Goal: Task Accomplishment & Management: Complete application form

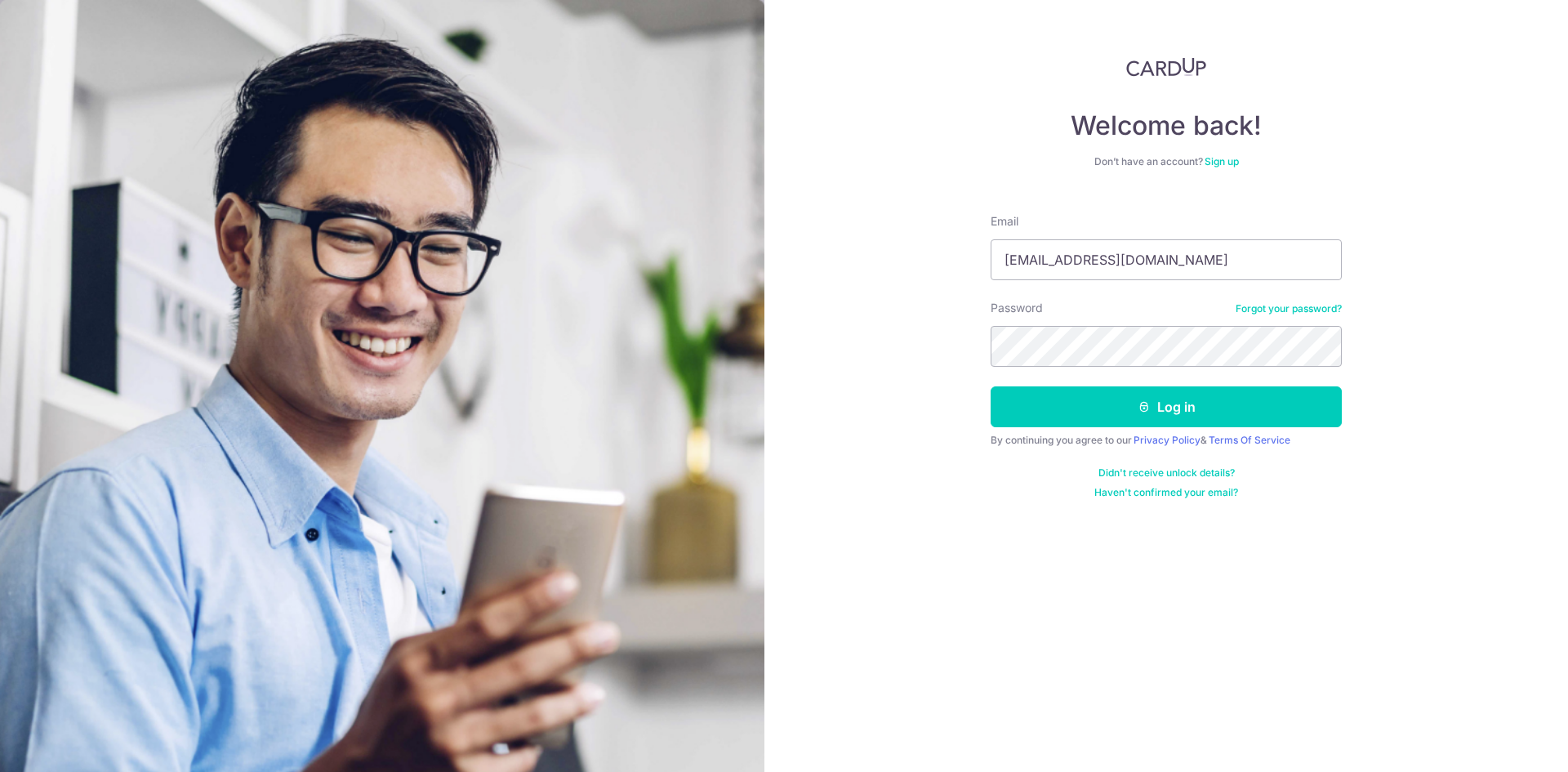
click at [1036, 442] on div "By continuing you agree to our Privacy Policy & Terms Of Service" at bounding box center [1167, 440] width 351 height 13
click at [1040, 417] on button "Log in" at bounding box center [1167, 406] width 351 height 41
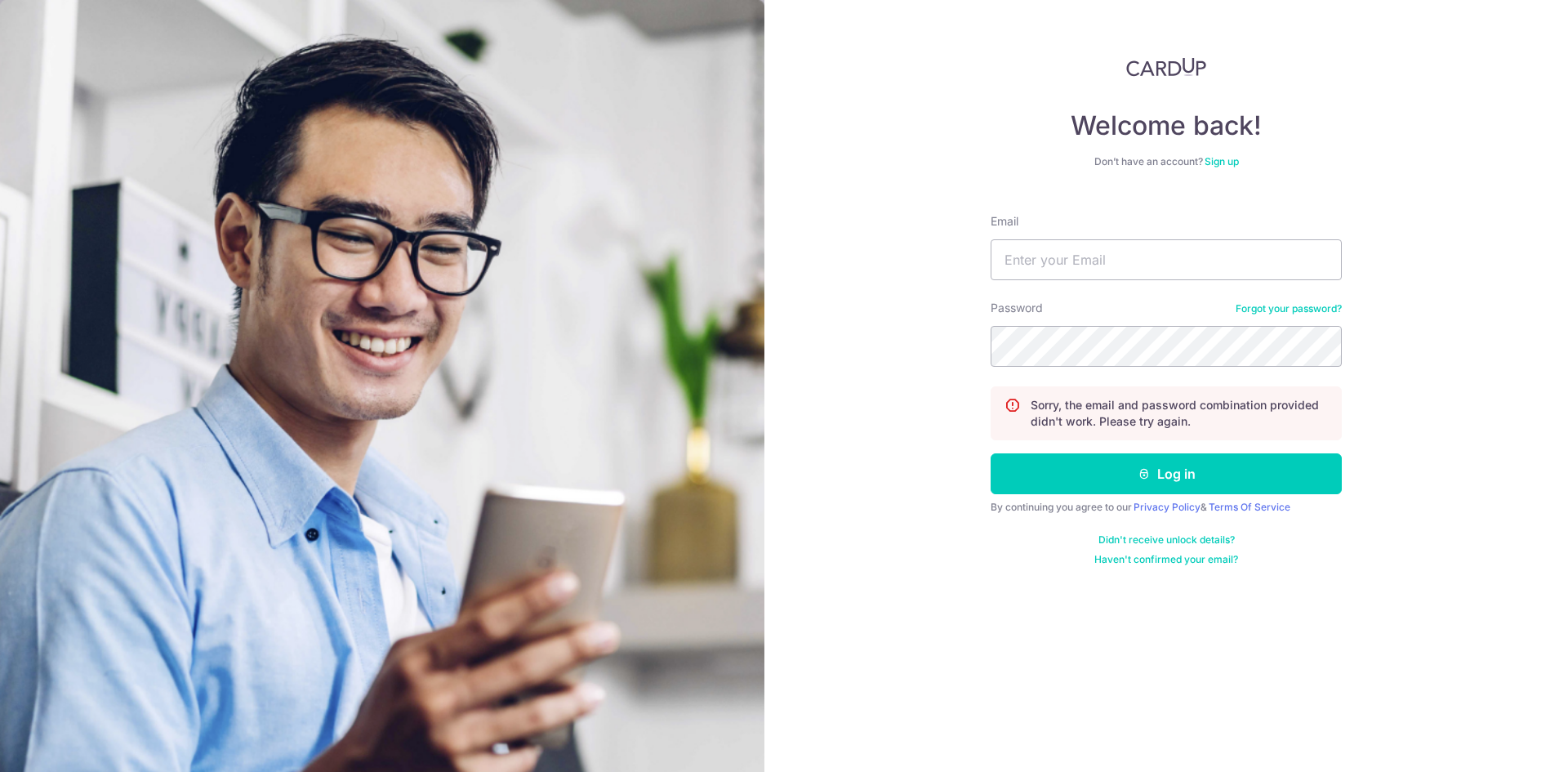
click at [1045, 237] on div "Email" at bounding box center [1167, 246] width 351 height 67
click at [1055, 251] on input "Email" at bounding box center [1167, 260] width 351 height 41
click at [1189, 257] on input "yong_jeremy@hotmail.com" at bounding box center [1167, 260] width 351 height 41
type input "yong_jeremy@hotmail.com"
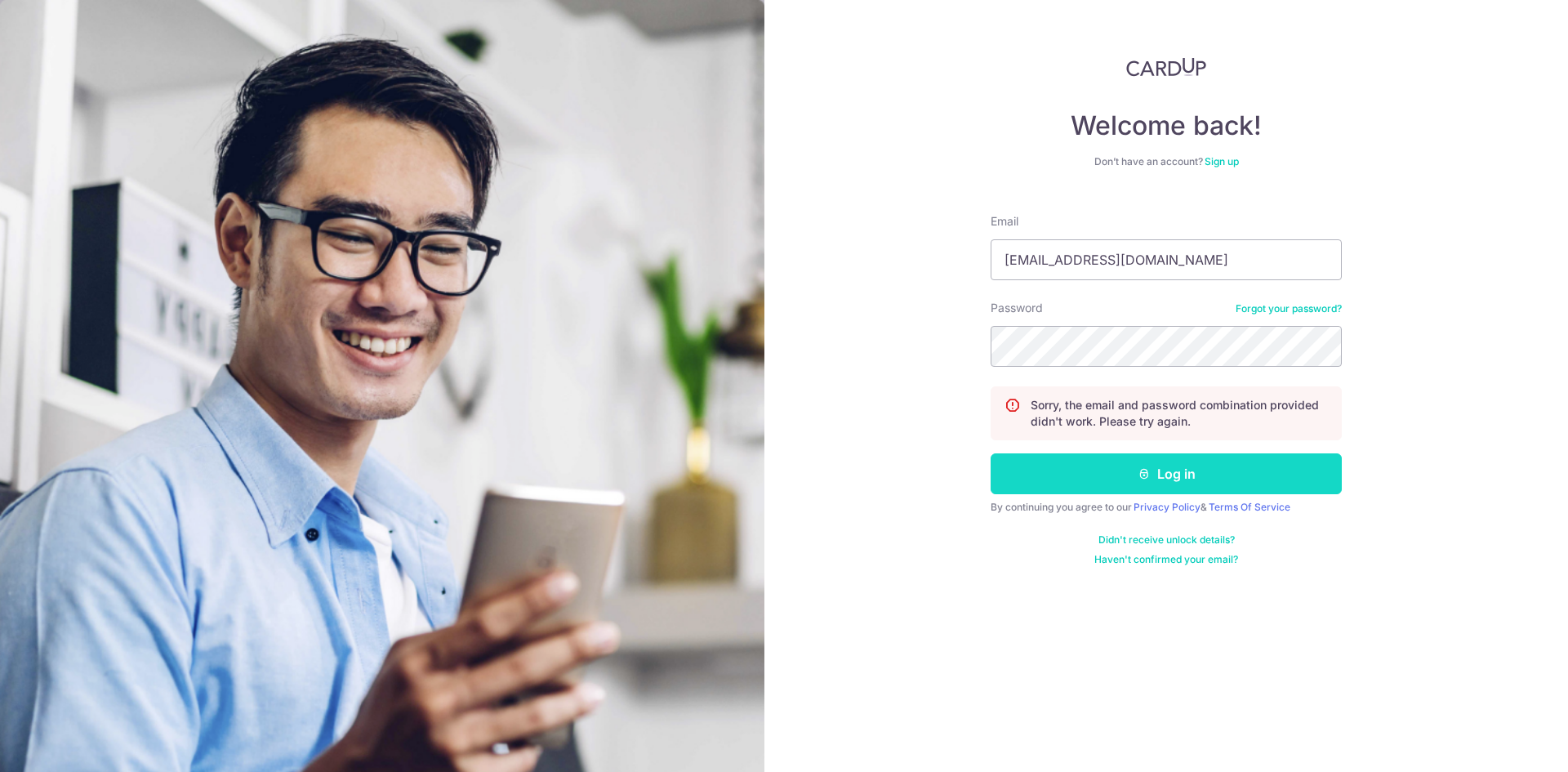
click at [1195, 489] on button "Log in" at bounding box center [1167, 473] width 351 height 41
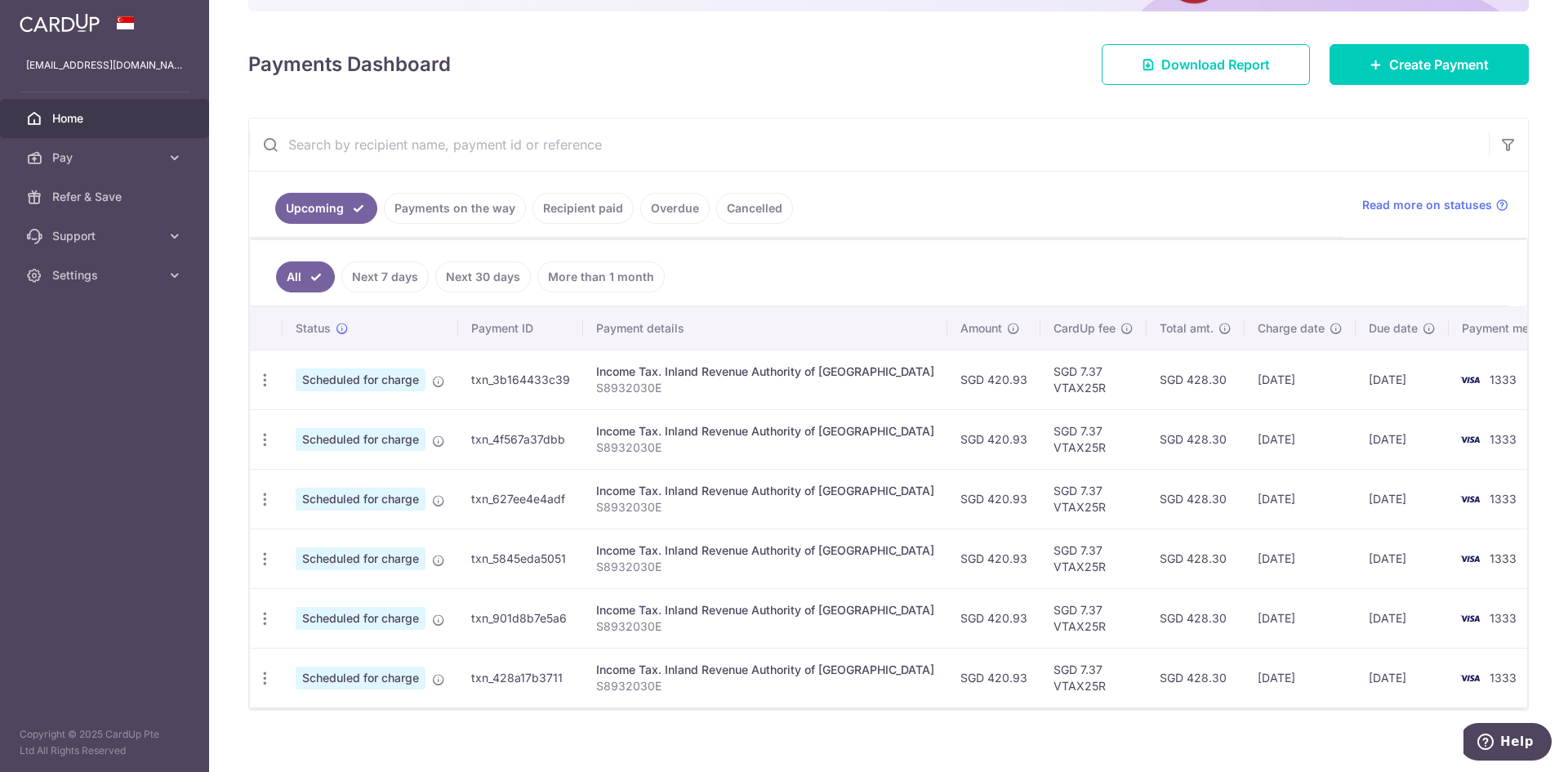
scroll to position [213, 0]
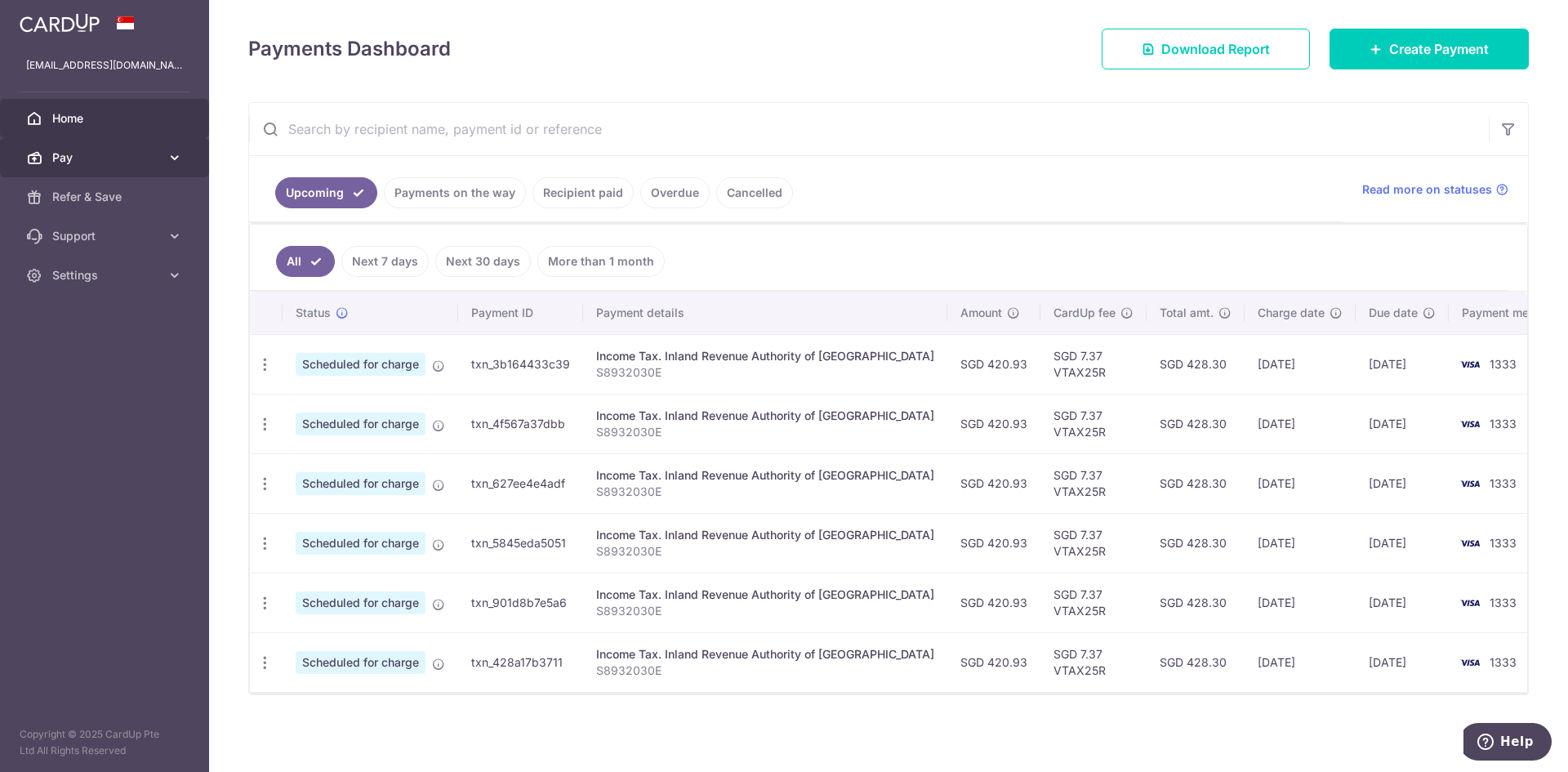
click at [124, 171] on link "Pay" at bounding box center [104, 157] width 209 height 39
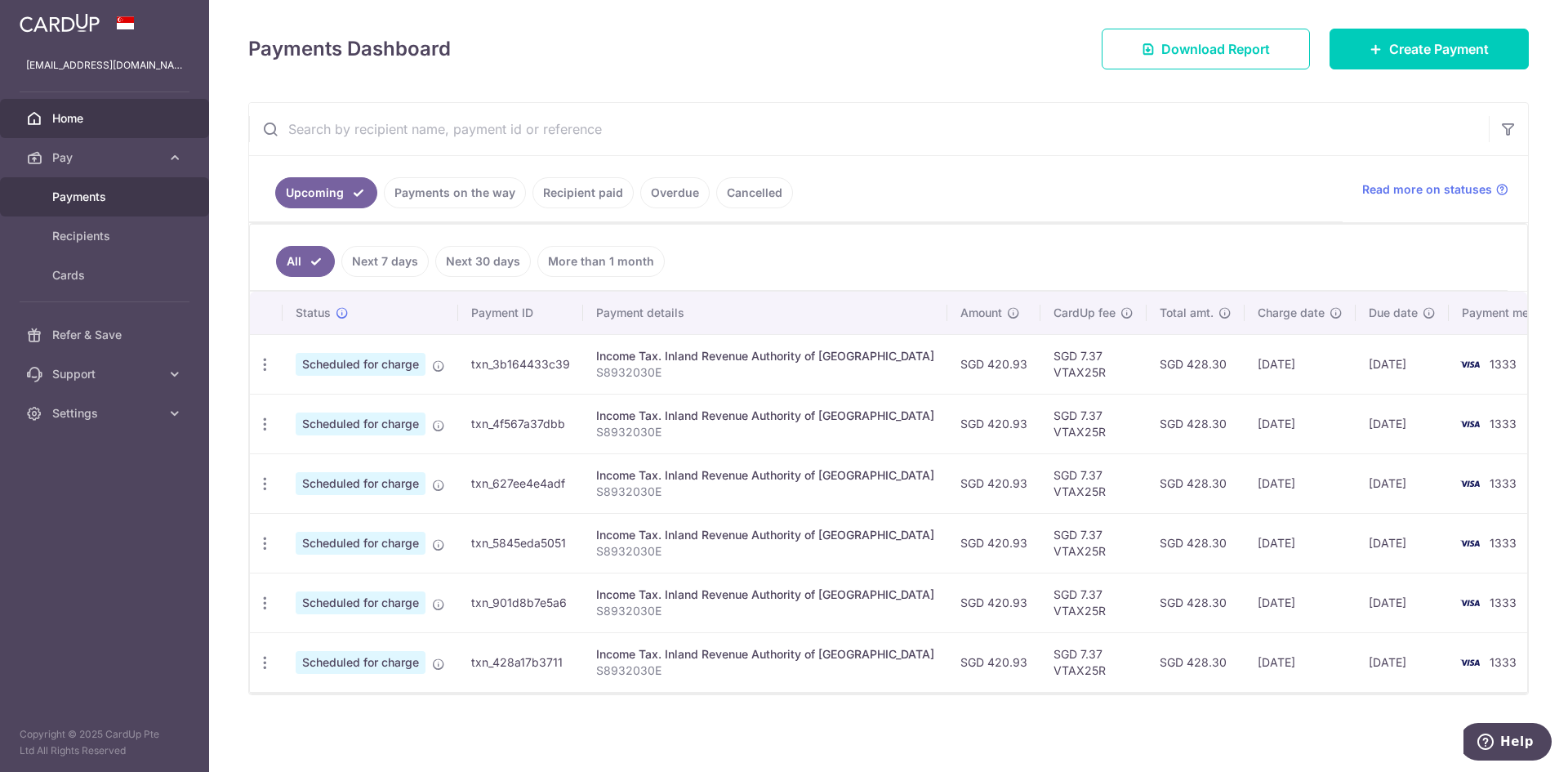
click at [131, 205] on link "Payments" at bounding box center [104, 196] width 209 height 39
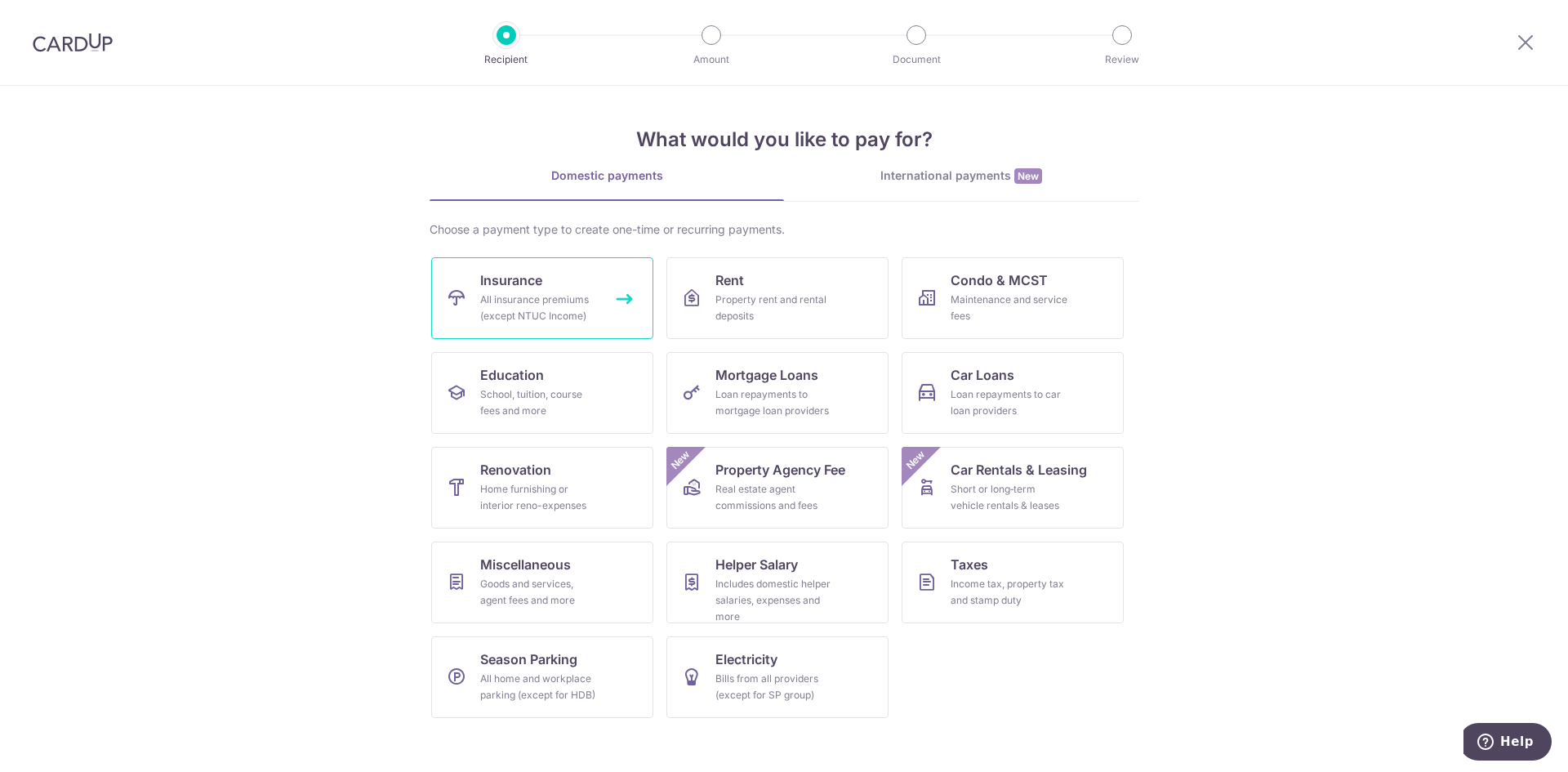
click at [523, 302] on div "All insurance premiums (except NTUC Income)" at bounding box center [538, 307] width 117 height 32
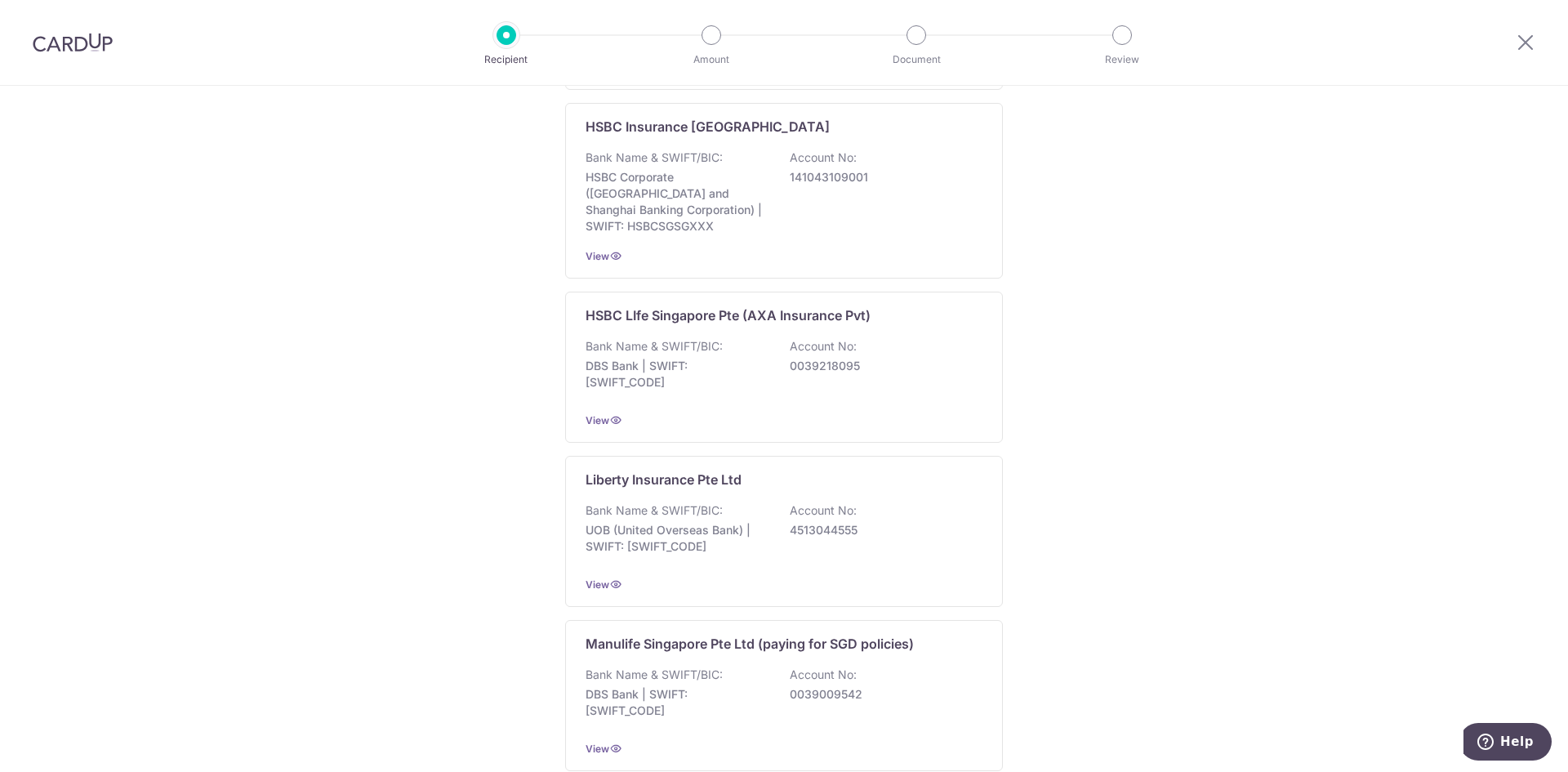
scroll to position [1458, 0]
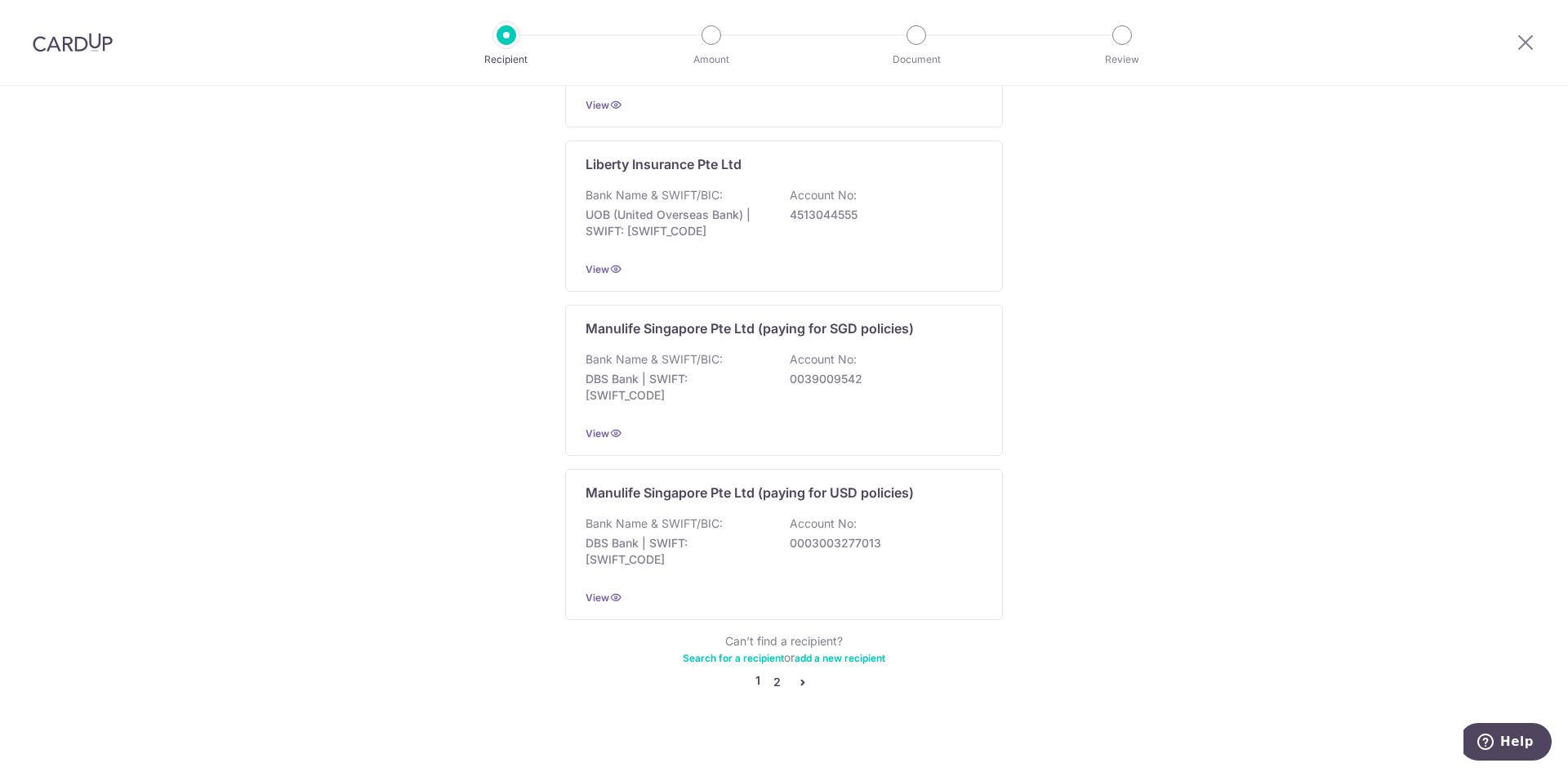
click at [773, 672] on link "2" at bounding box center [777, 682] width 20 height 20
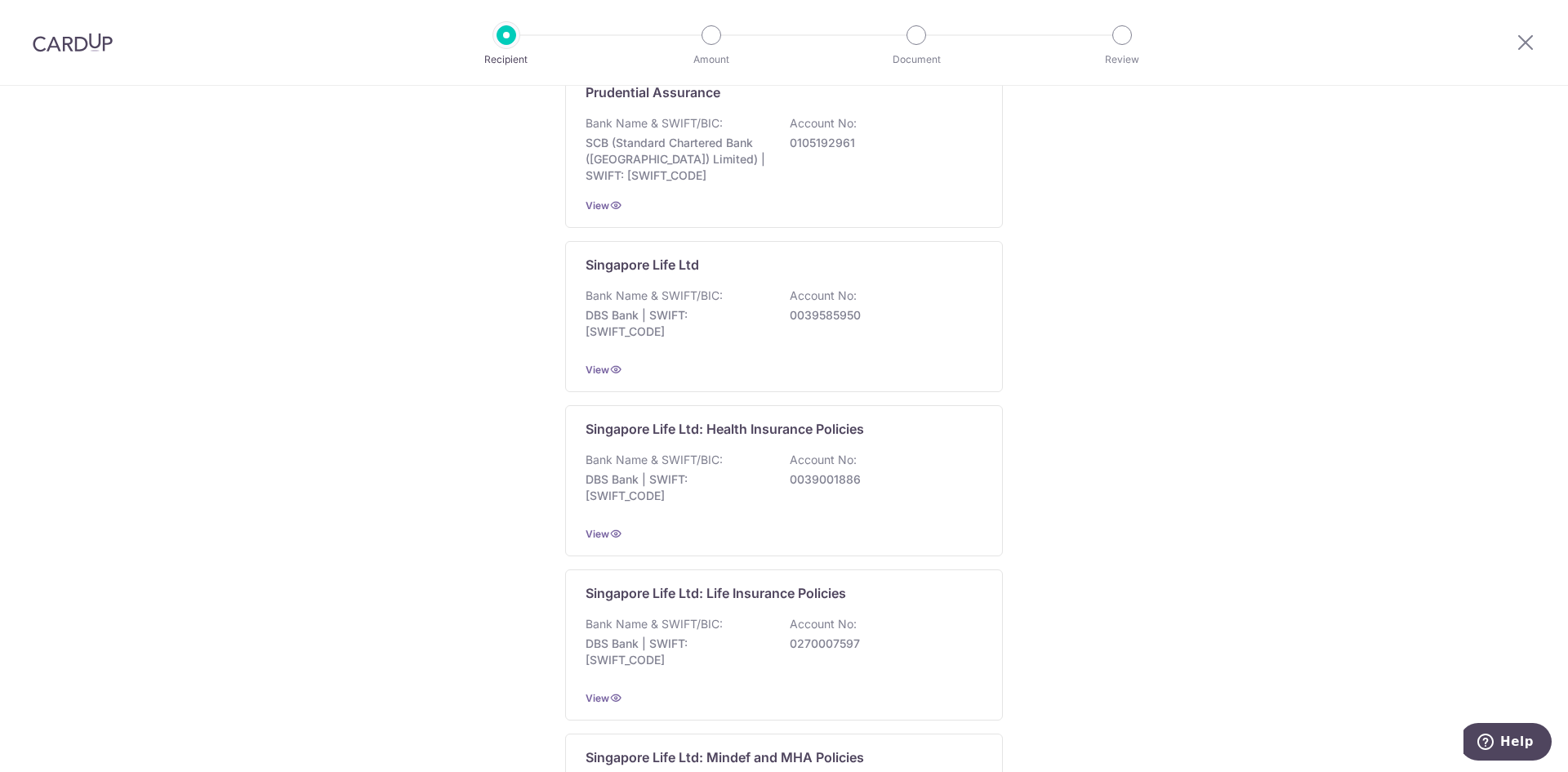
scroll to position [408, 0]
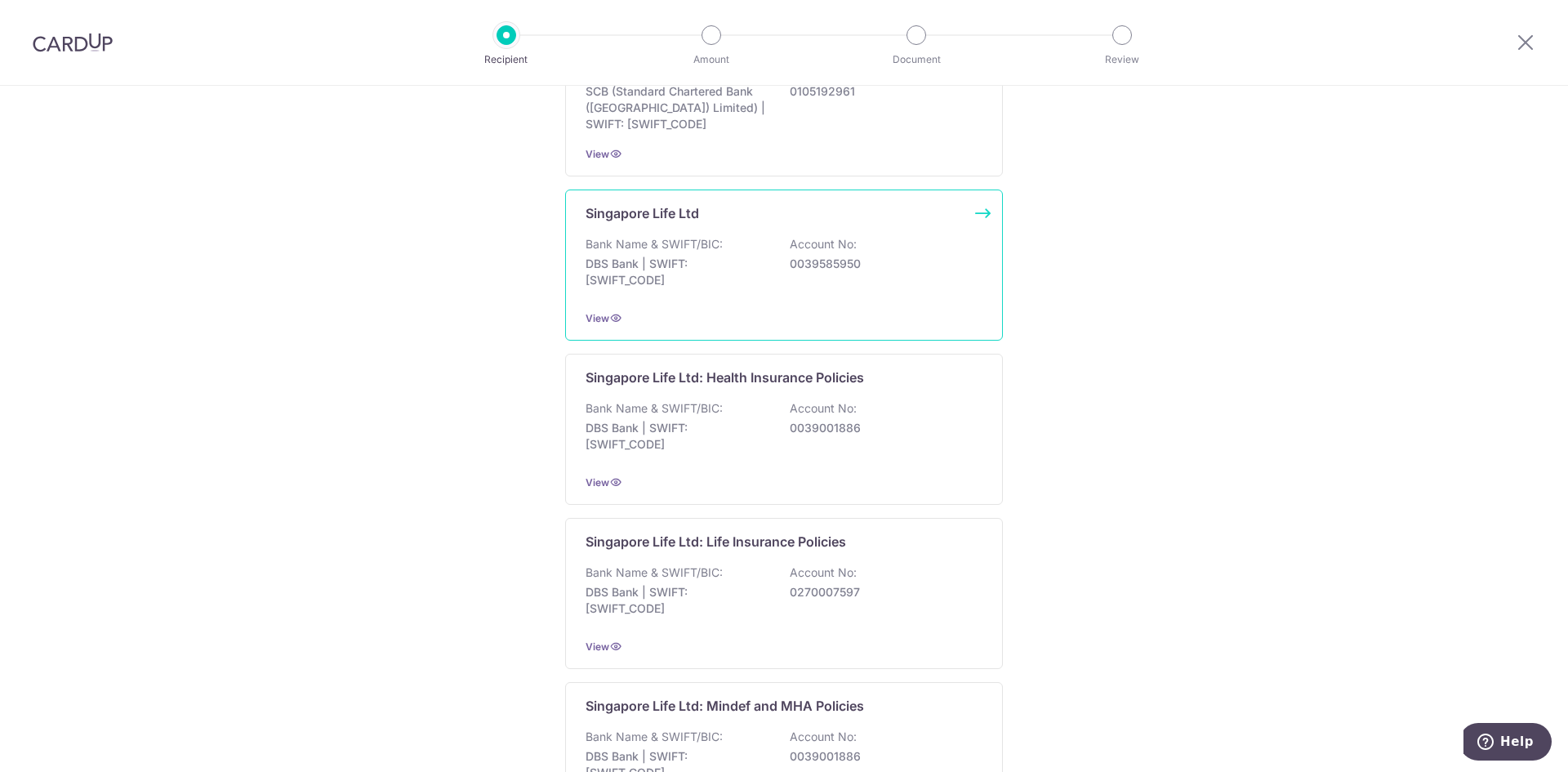
click at [762, 275] on p "DBS Bank | SWIFT: DBSSSGSGXXX" at bounding box center [677, 271] width 183 height 32
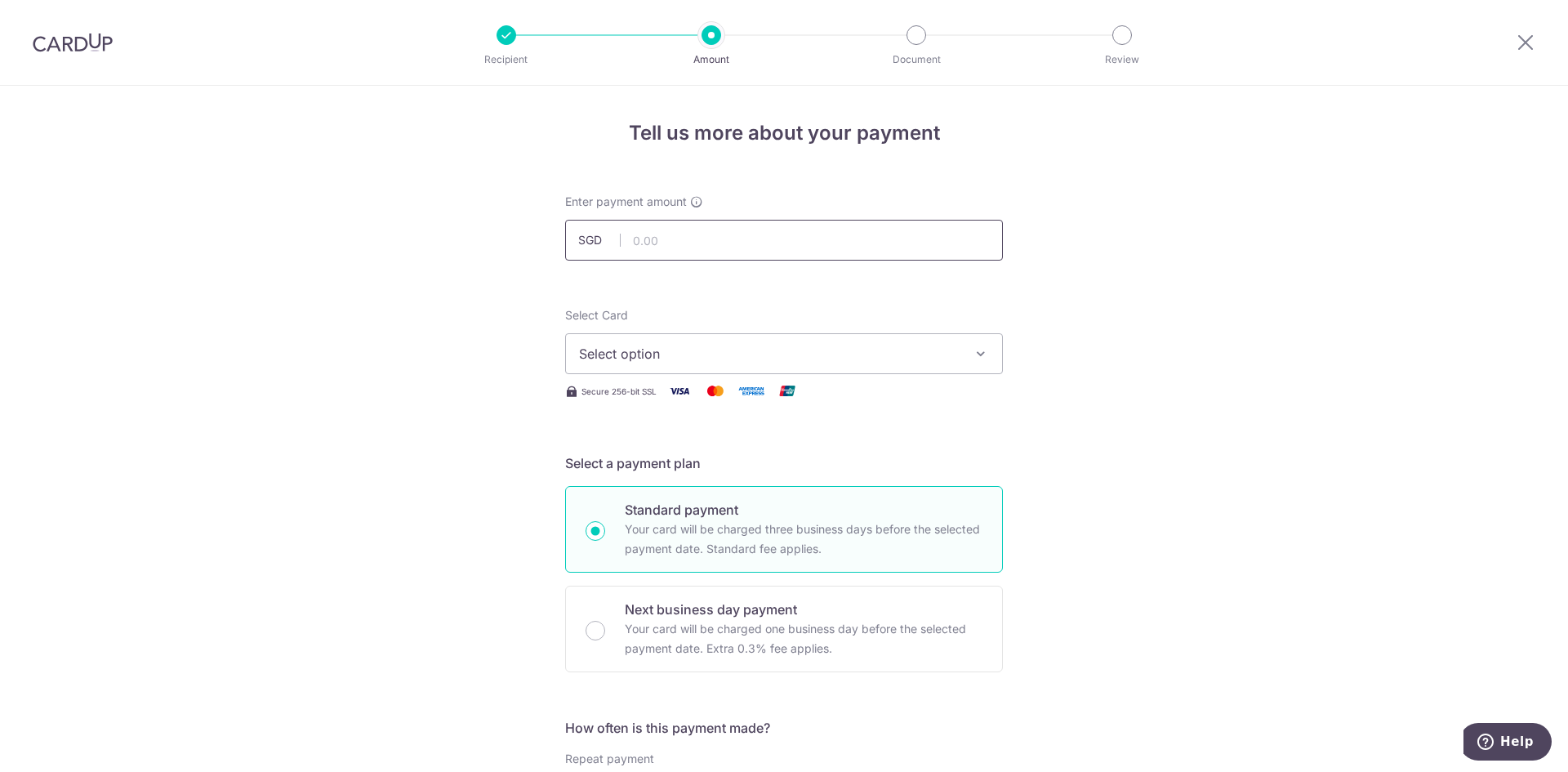
click at [746, 253] on input "text" at bounding box center [784, 240] width 438 height 41
type input "417.60"
click at [688, 365] on button "Select option" at bounding box center [784, 353] width 438 height 41
click at [668, 472] on span "**** 1333" at bounding box center [648, 471] width 61 height 20
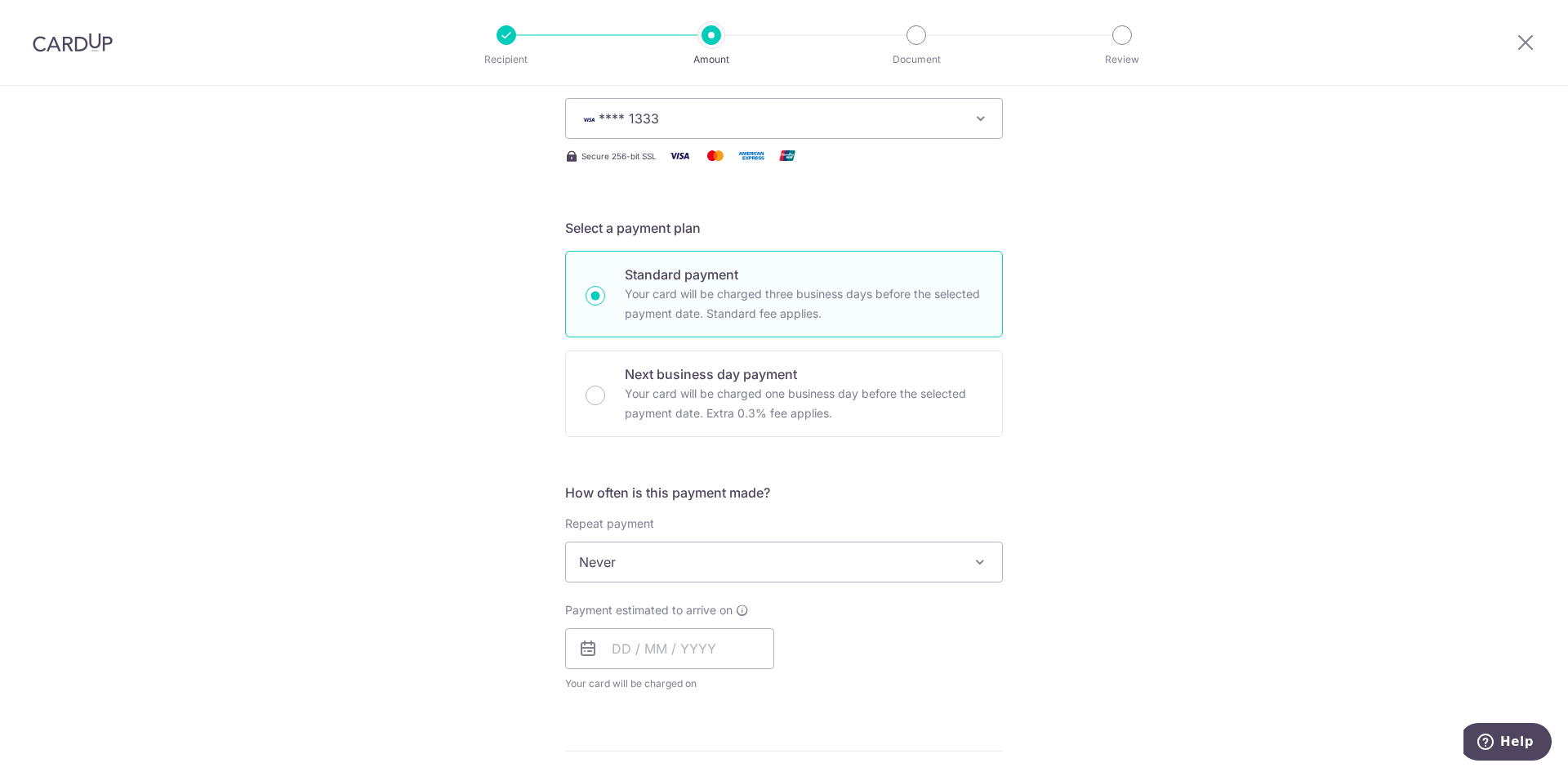
scroll to position [245, 0]
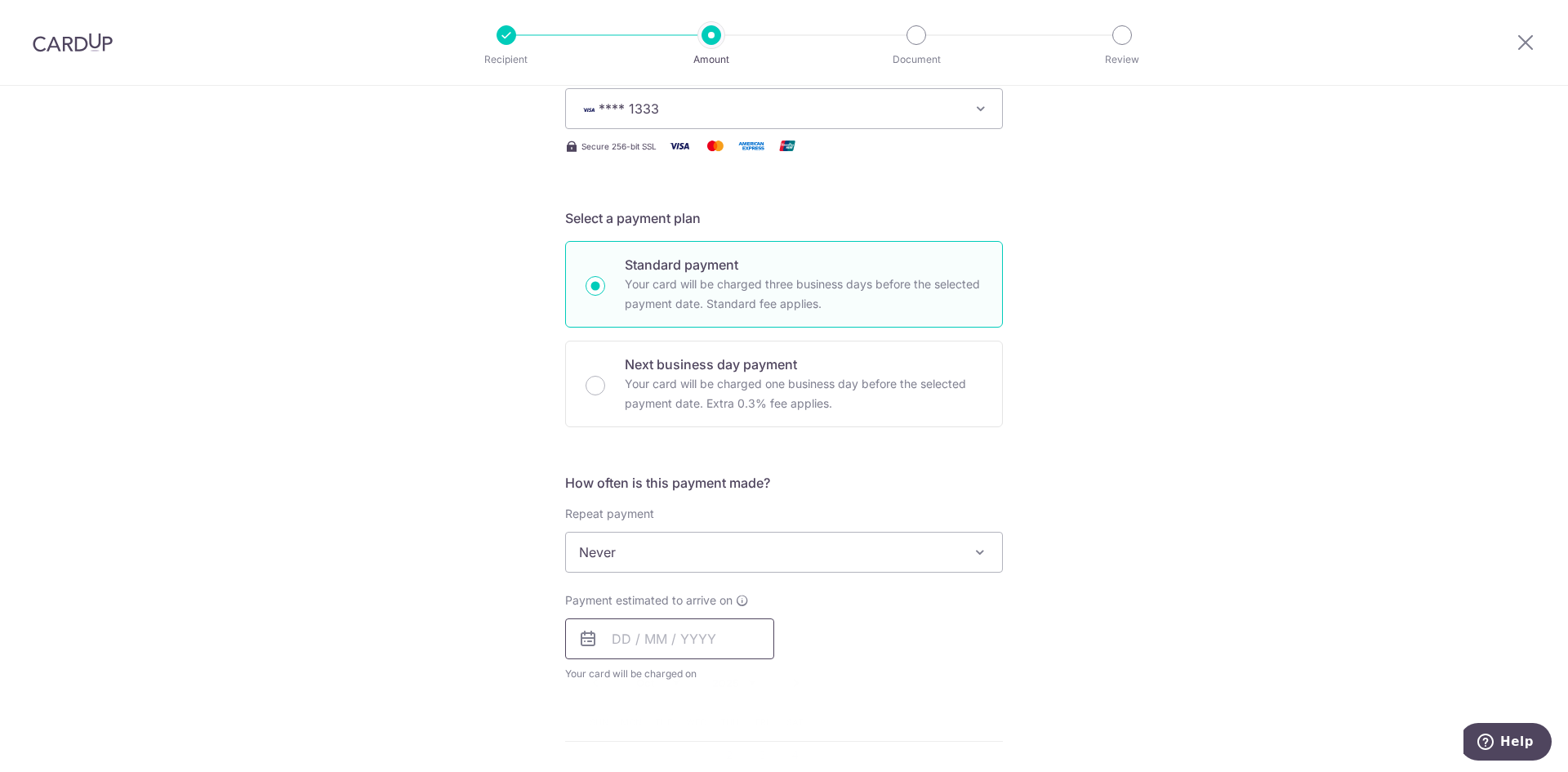
click at [641, 646] on input "text" at bounding box center [669, 638] width 209 height 41
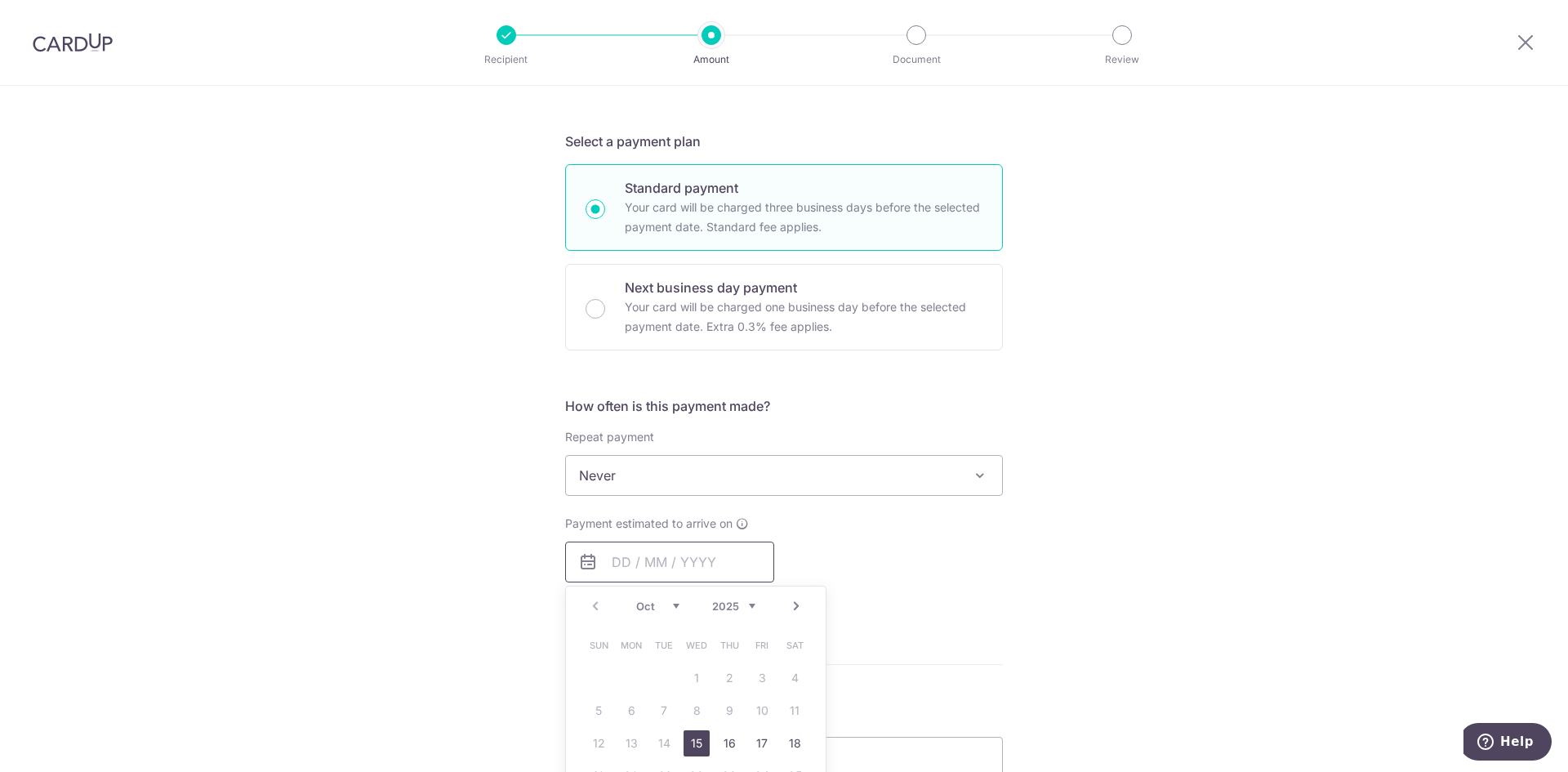
scroll to position [490, 0]
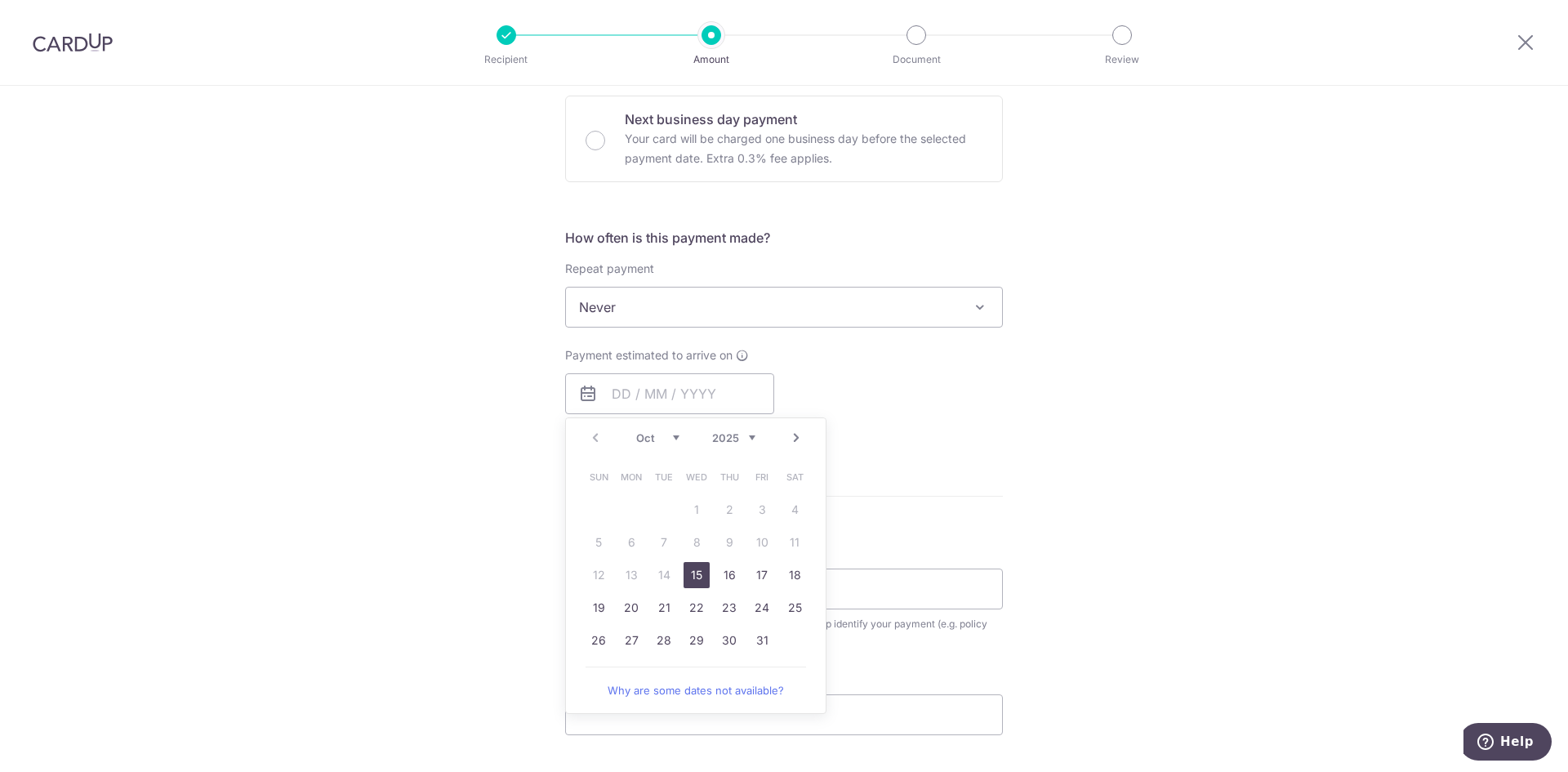
click at [690, 570] on link "15" at bounding box center [697, 574] width 26 height 26
type input "[DATE]"
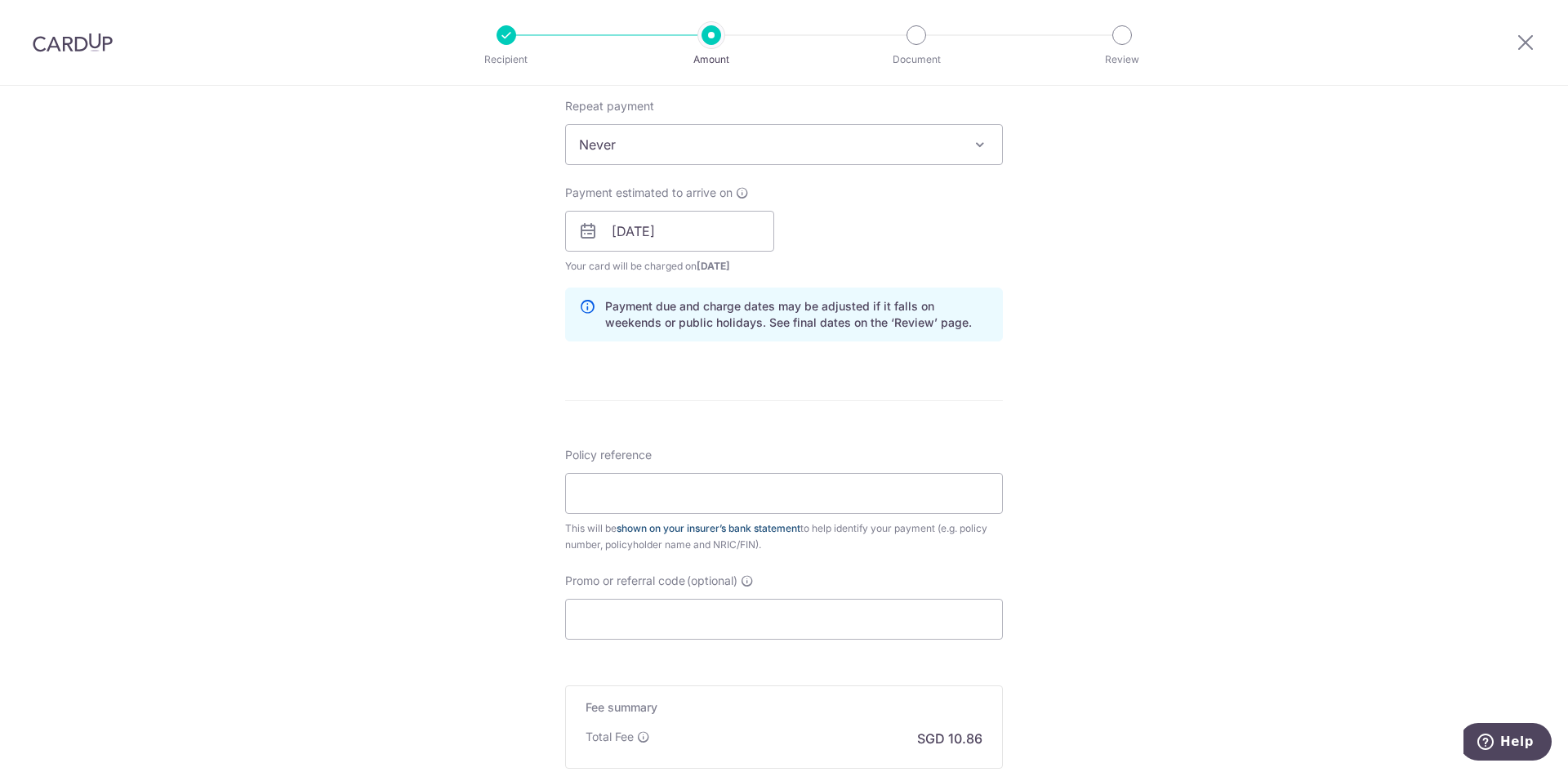
scroll to position [653, 0]
click at [728, 507] on input "Policy reference" at bounding box center [784, 492] width 438 height 41
type input "G2371751"
click at [704, 615] on input "Promo or referral code (optional)" at bounding box center [784, 617] width 438 height 41
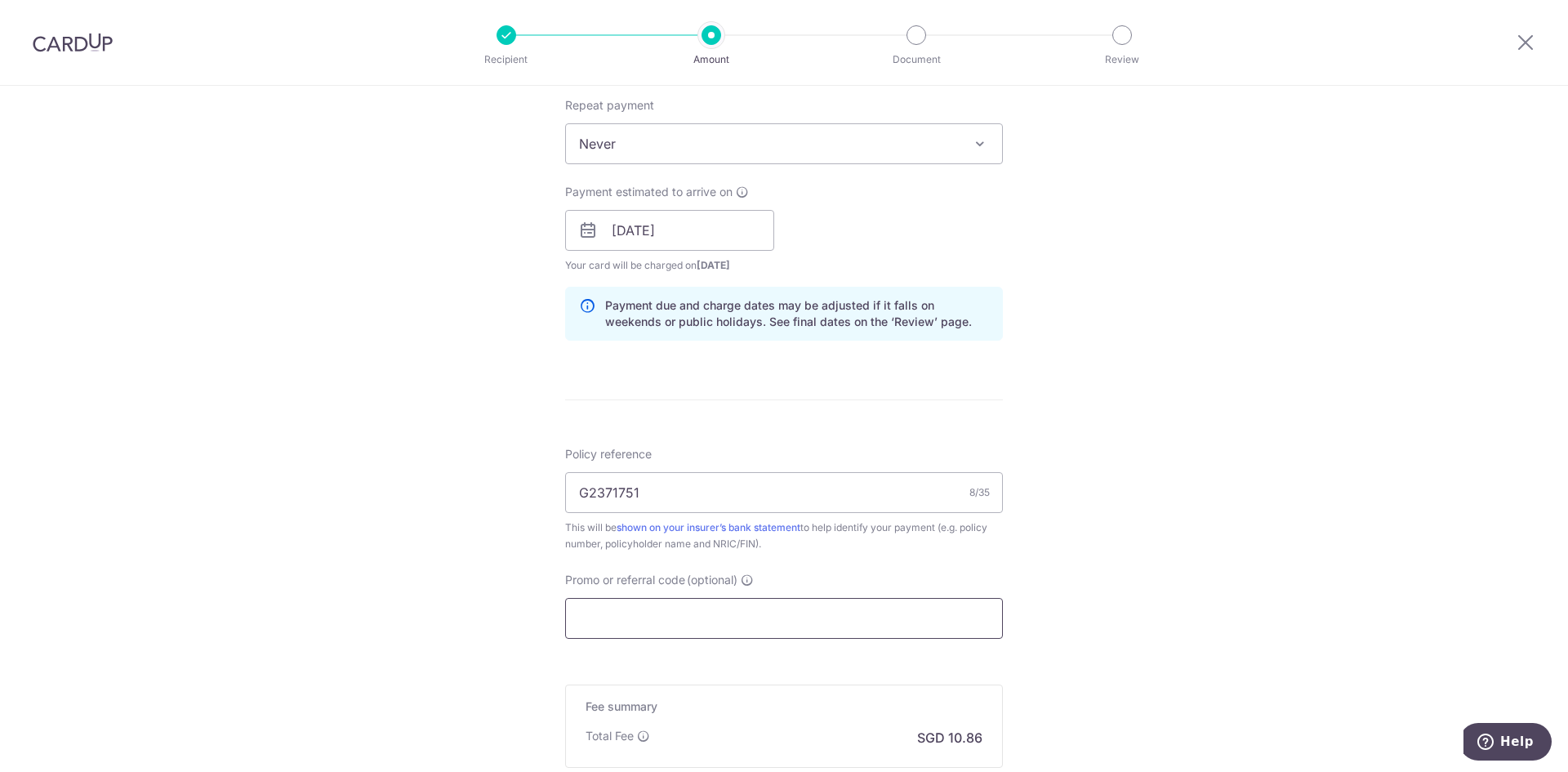
click at [596, 629] on input "Promo or referral code (optional)" at bounding box center [784, 617] width 438 height 41
paste input "REC185"
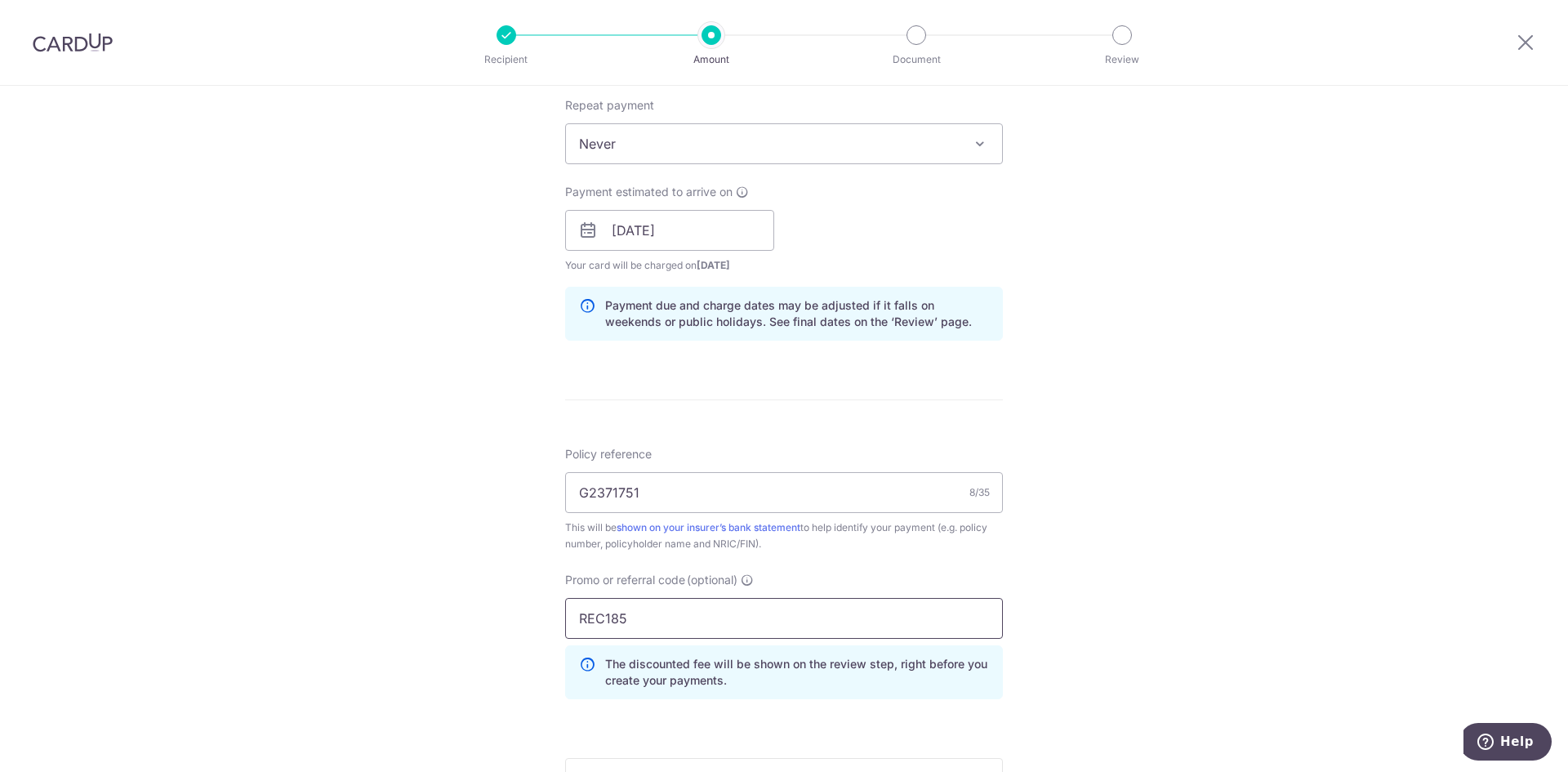
type input "REC185"
click at [1119, 591] on div "Tell us more about your payment Enter payment amount SGD 417.60 417.60 Select C…" at bounding box center [784, 241] width 1568 height 1617
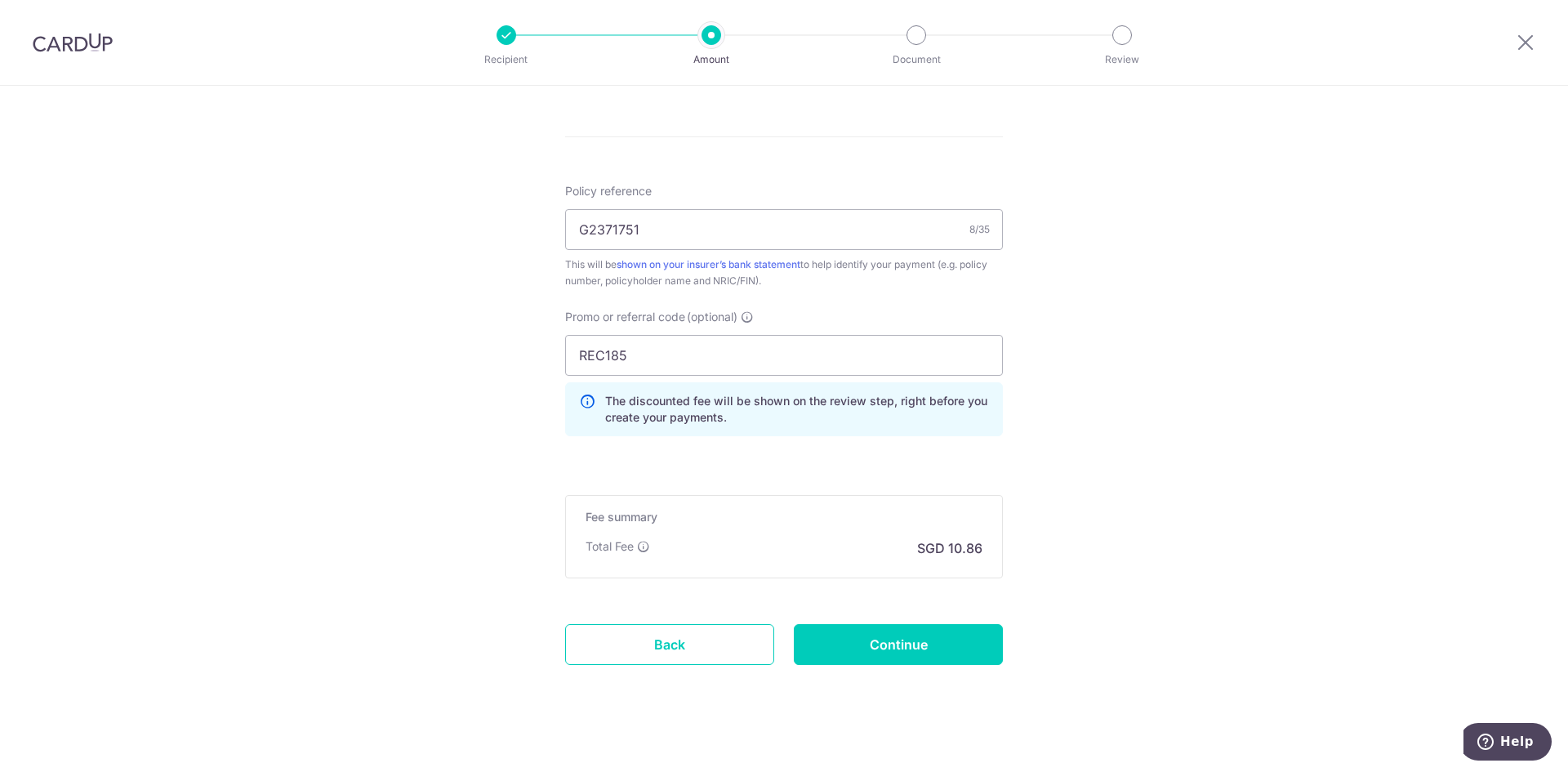
scroll to position [932, 0]
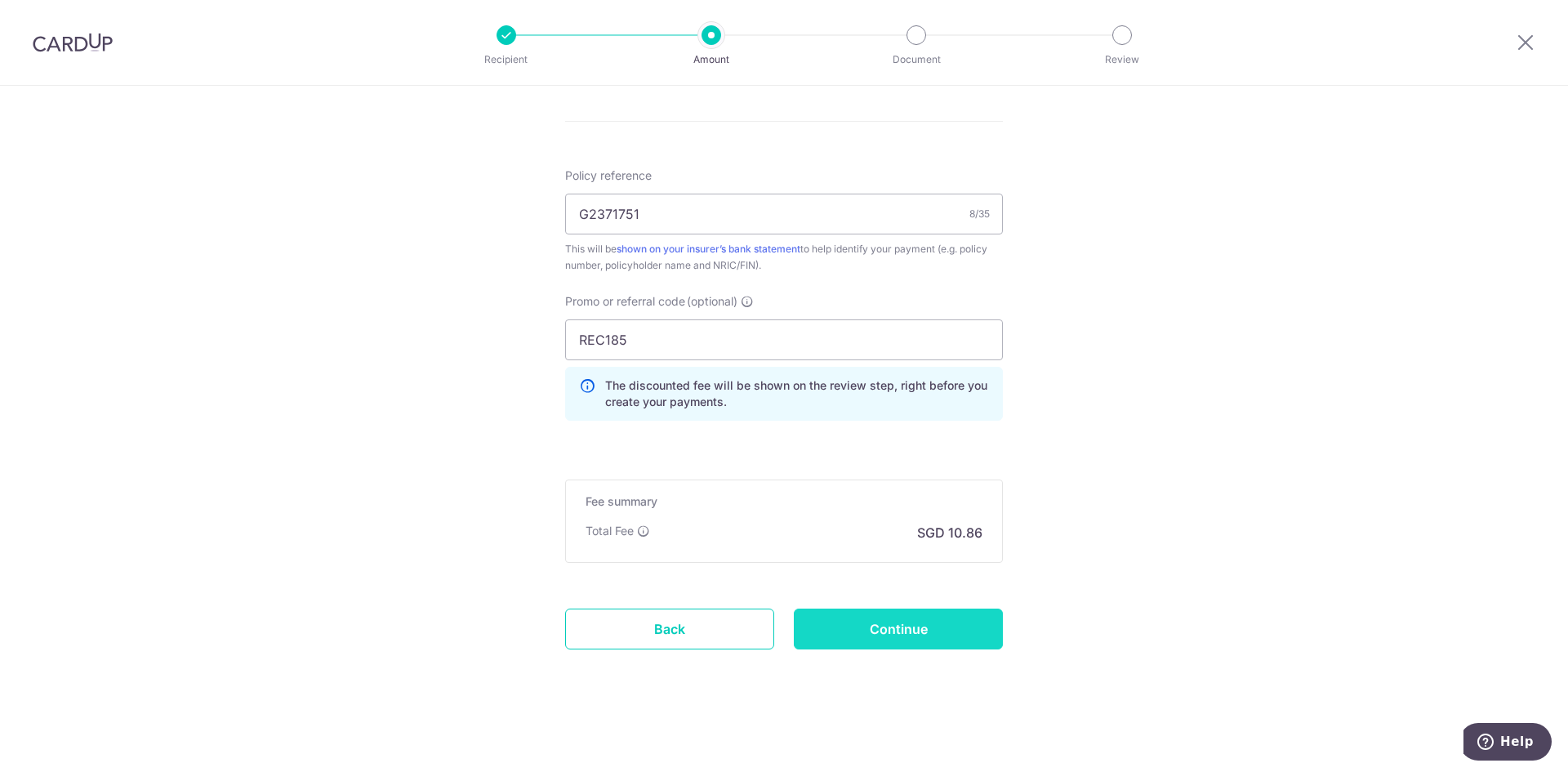
click at [861, 633] on input "Continue" at bounding box center [898, 628] width 209 height 41
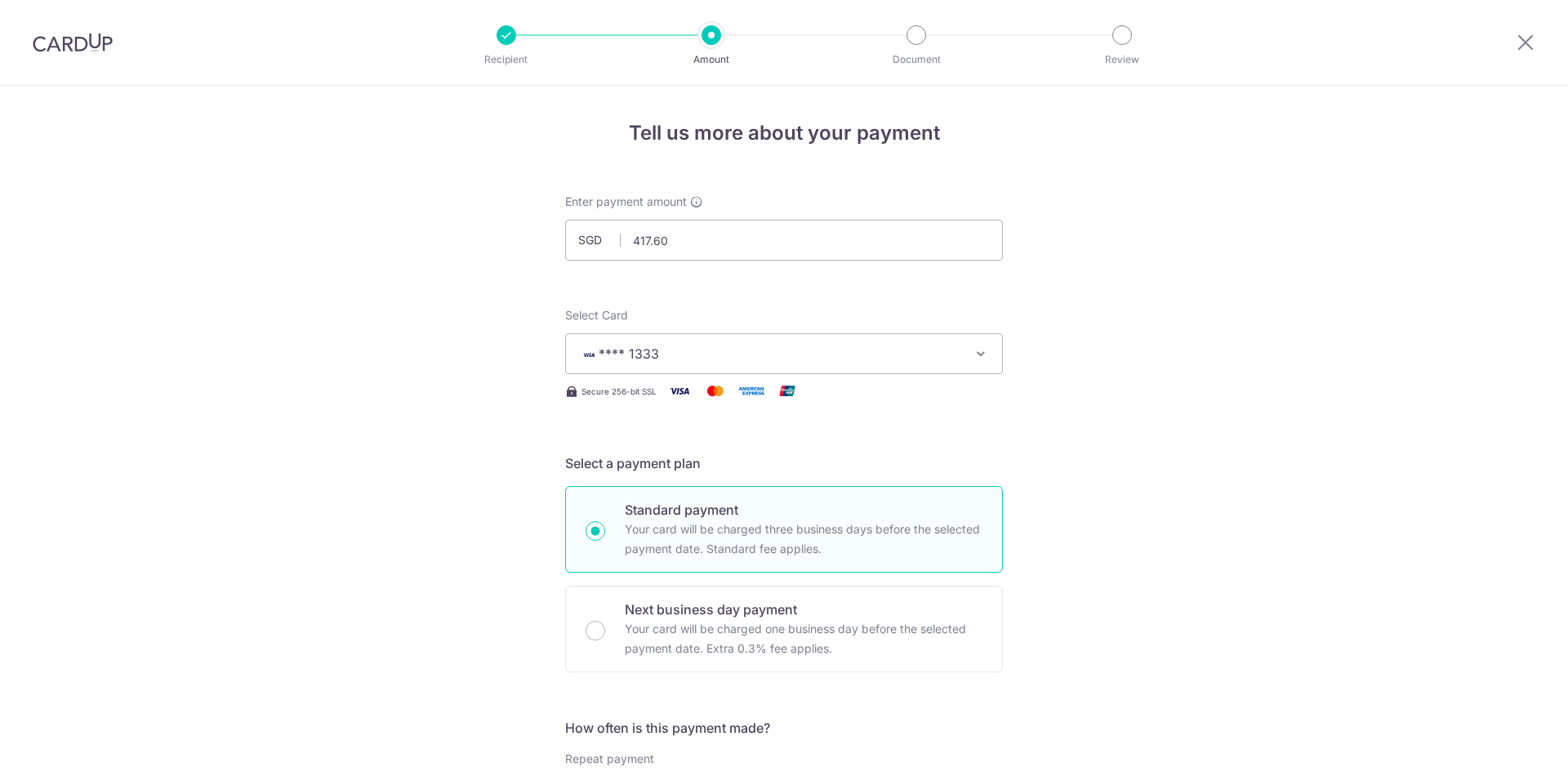
scroll to position [954, 0]
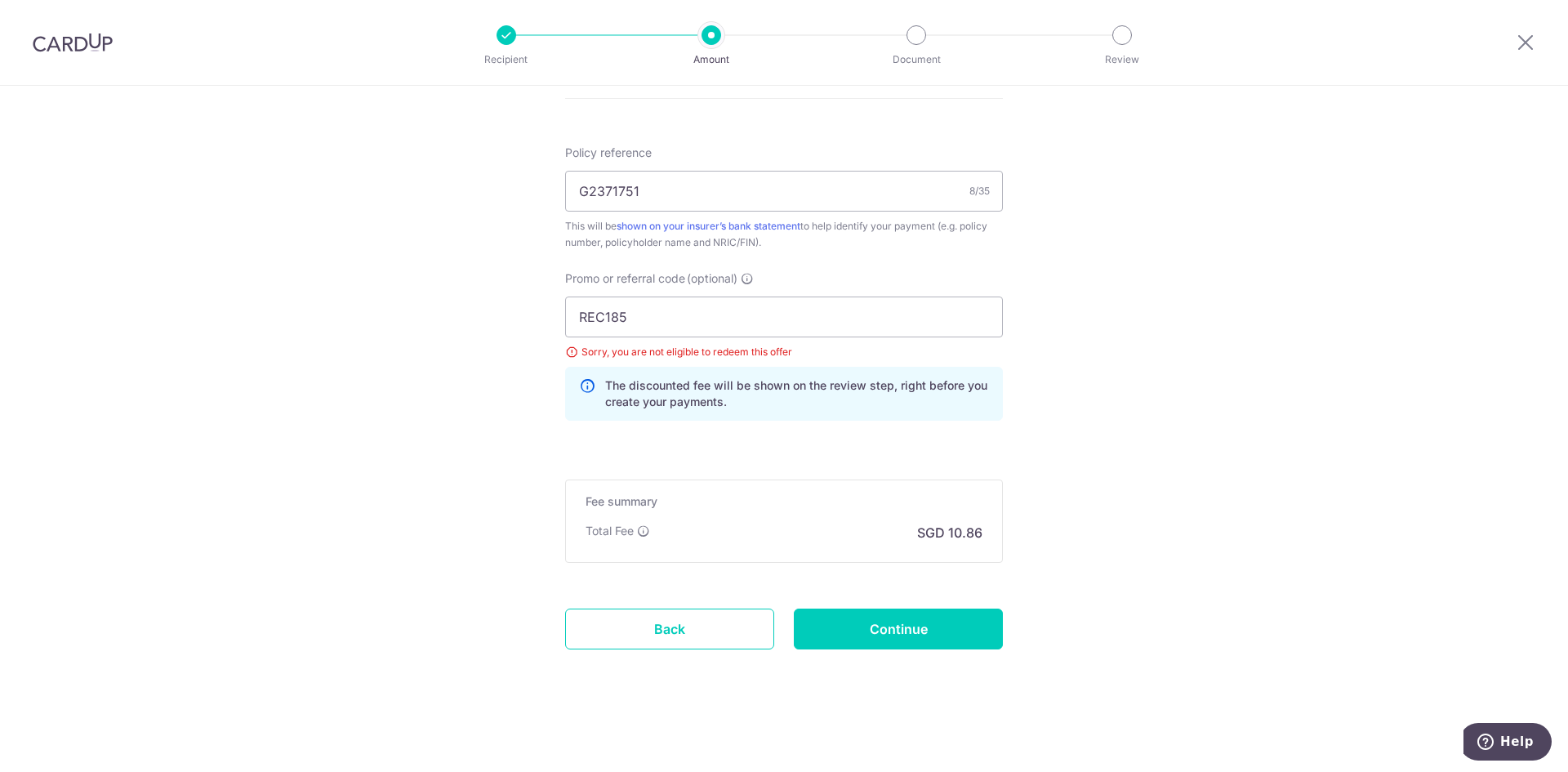
drag, startPoint x: 668, startPoint y: 323, endPoint x: 533, endPoint y: 324, distance: 135.0
paste input "OCBC19"
type input "OCBC195"
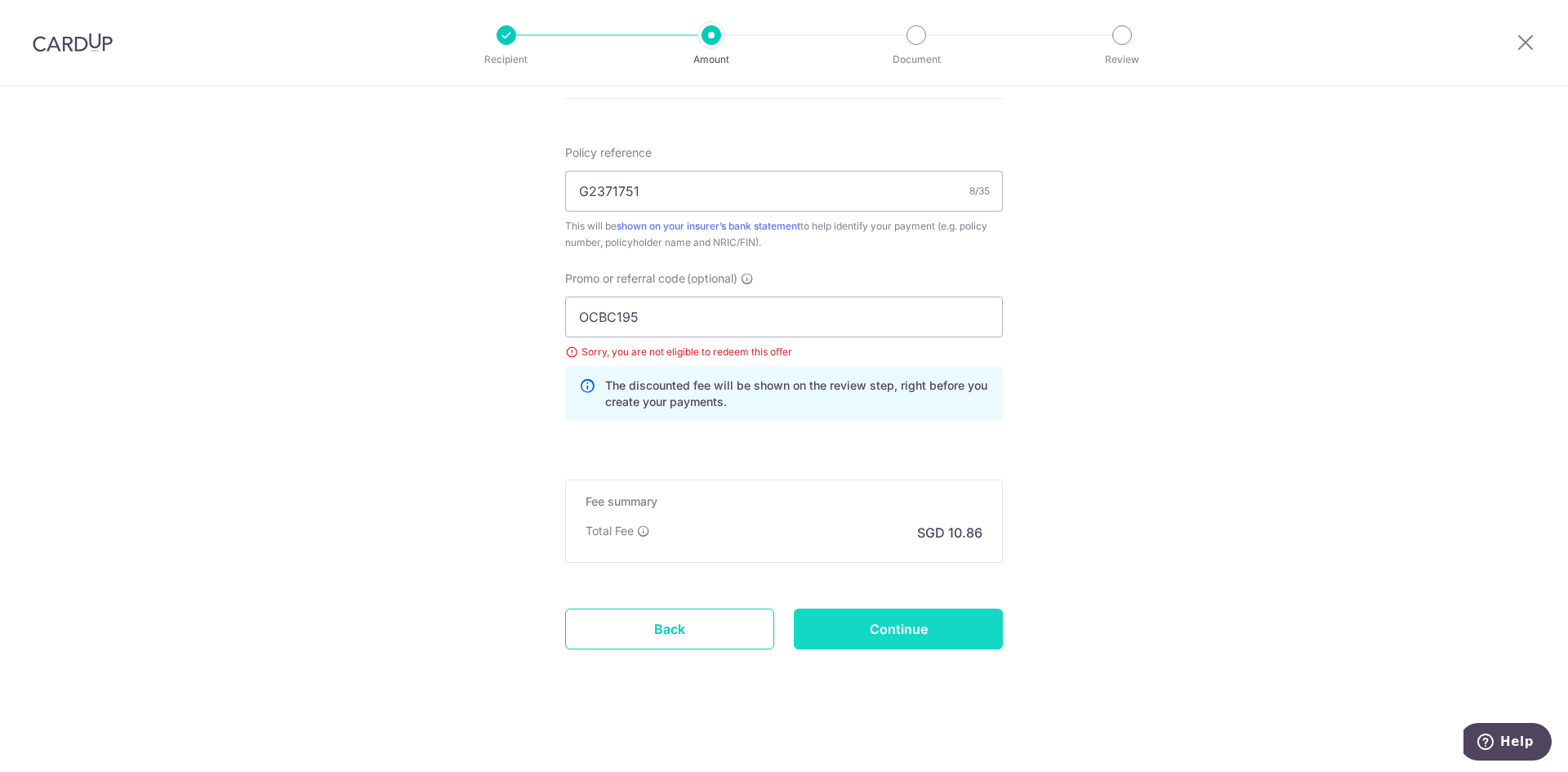
click at [917, 629] on input "Continue" at bounding box center [898, 628] width 209 height 41
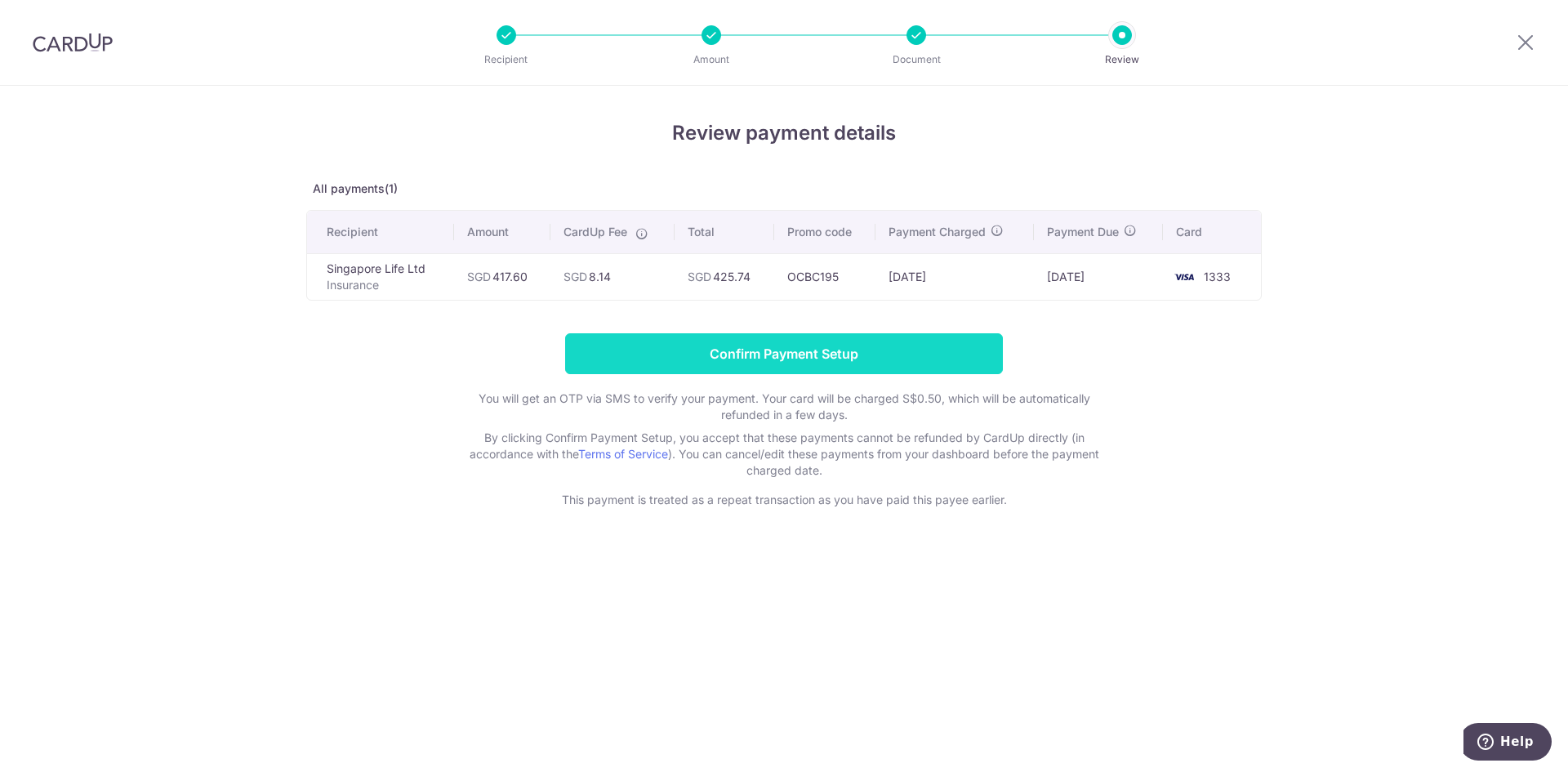
click at [721, 353] on input "Confirm Payment Setup" at bounding box center [784, 353] width 438 height 41
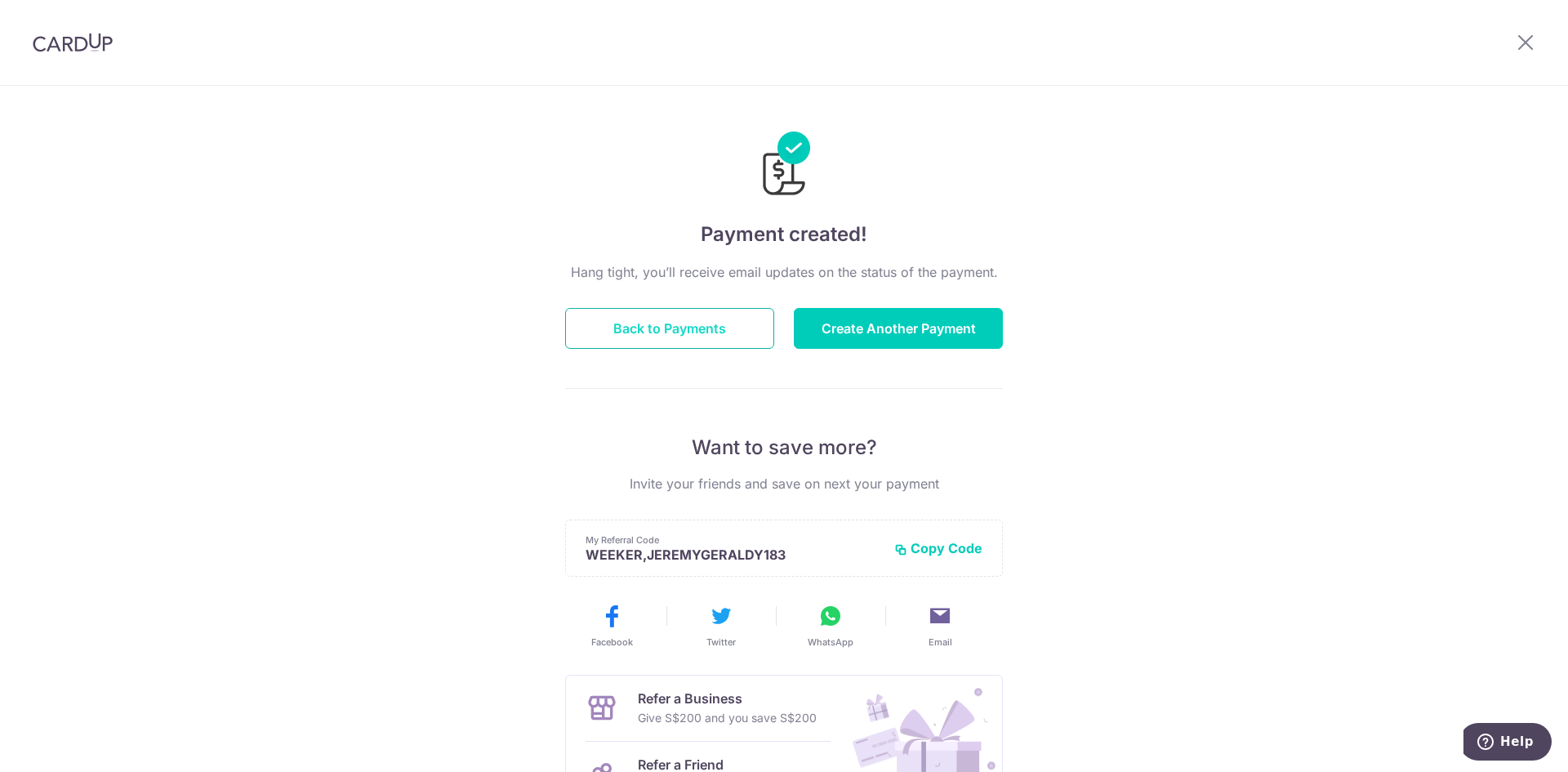
click at [663, 333] on button "Back to Payments" at bounding box center [669, 328] width 209 height 41
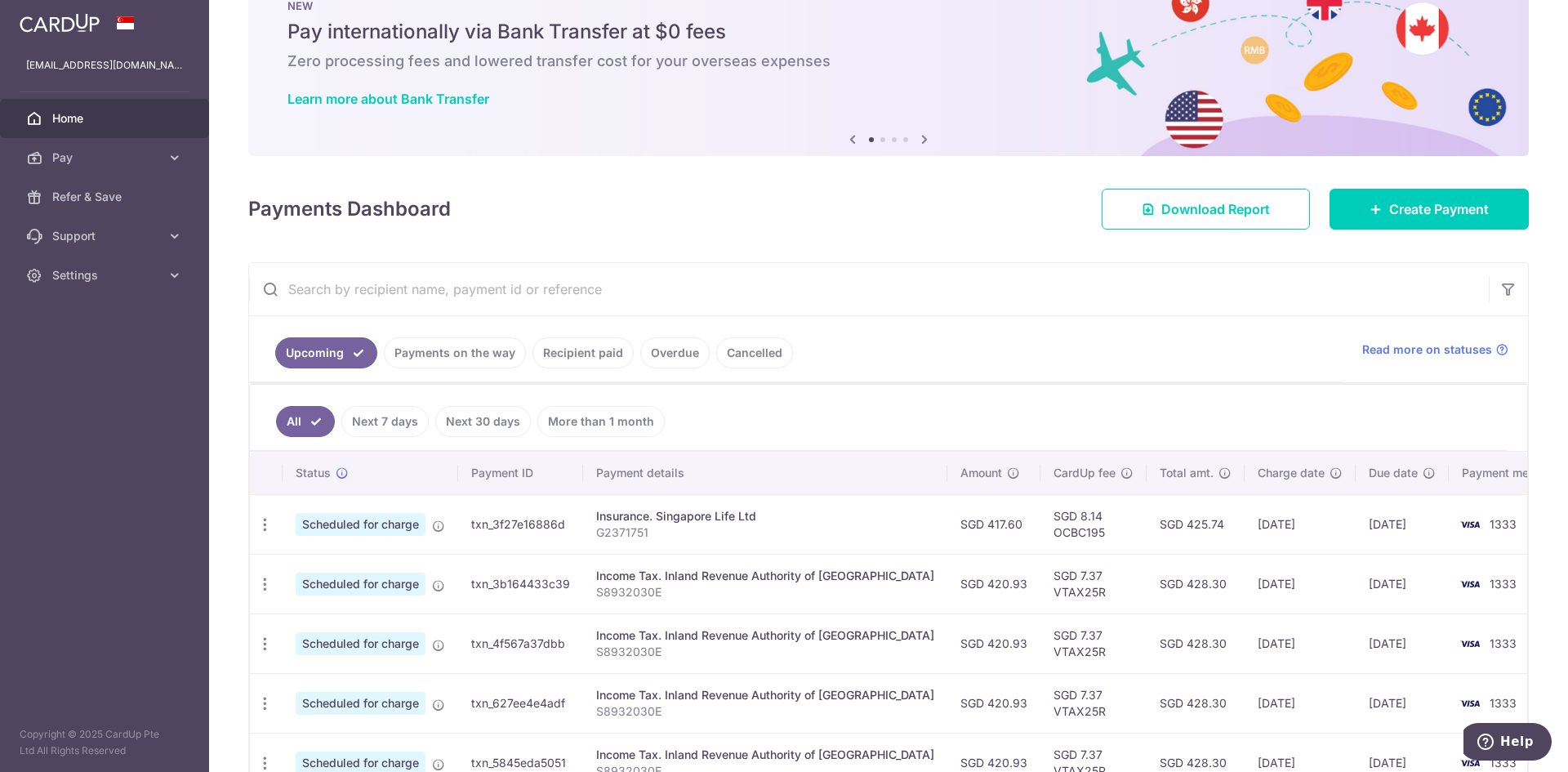
scroll to position [82, 0]
